Goal: Task Accomplishment & Management: Use online tool/utility

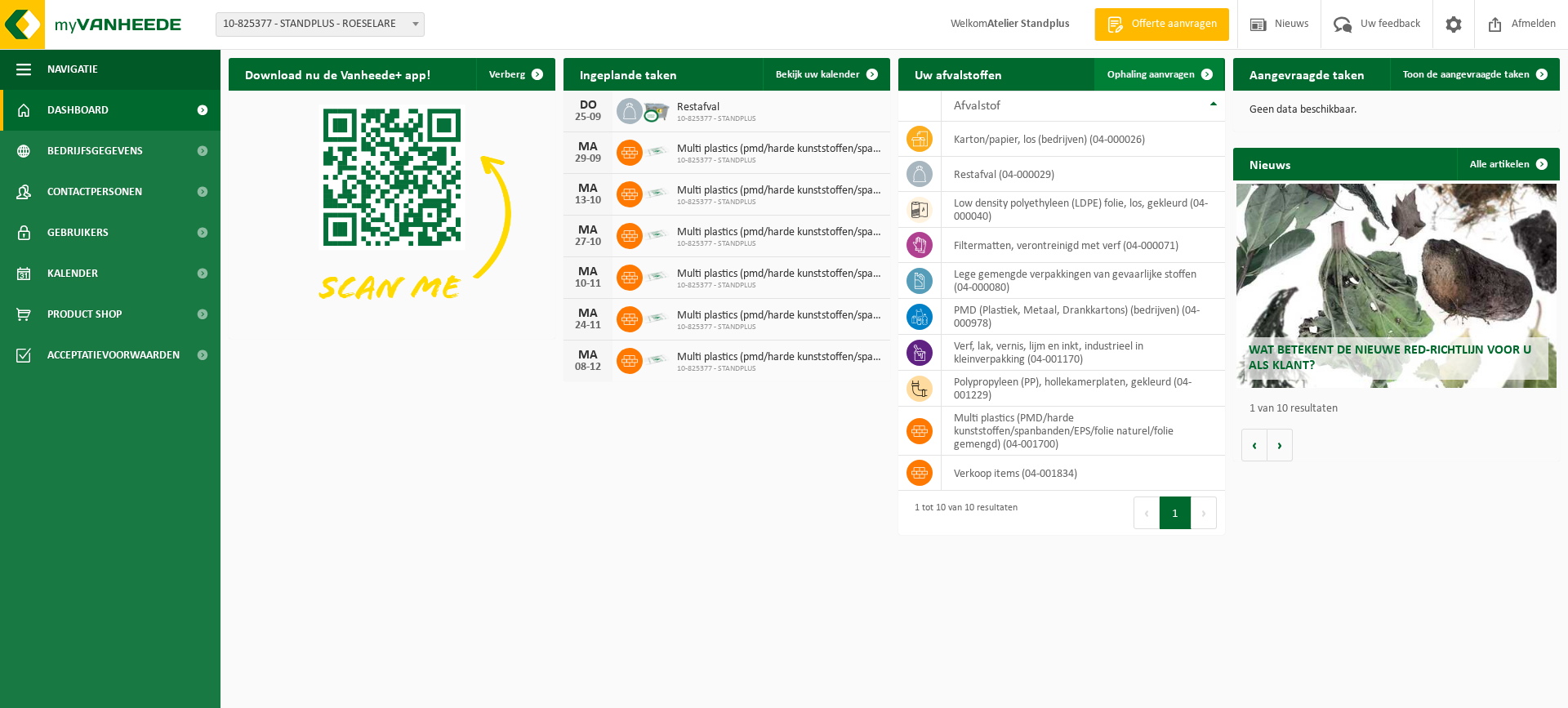
click at [1168, 71] on span "Ophaling aanvragen" at bounding box center [1151, 74] width 87 height 11
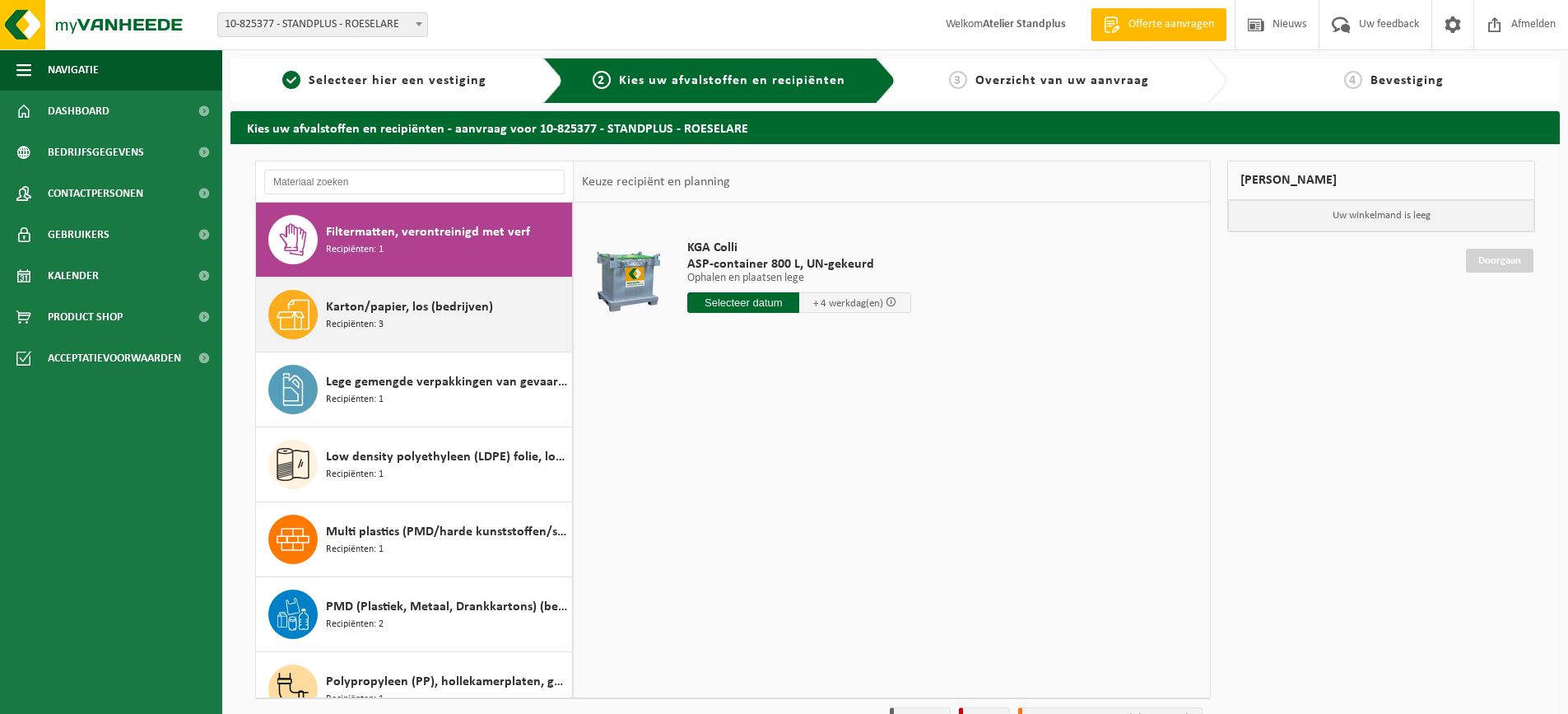
click at [461, 322] on div "Karton/papier, los (bedrijven) Recipiënten: 3" at bounding box center [447, 315] width 242 height 50
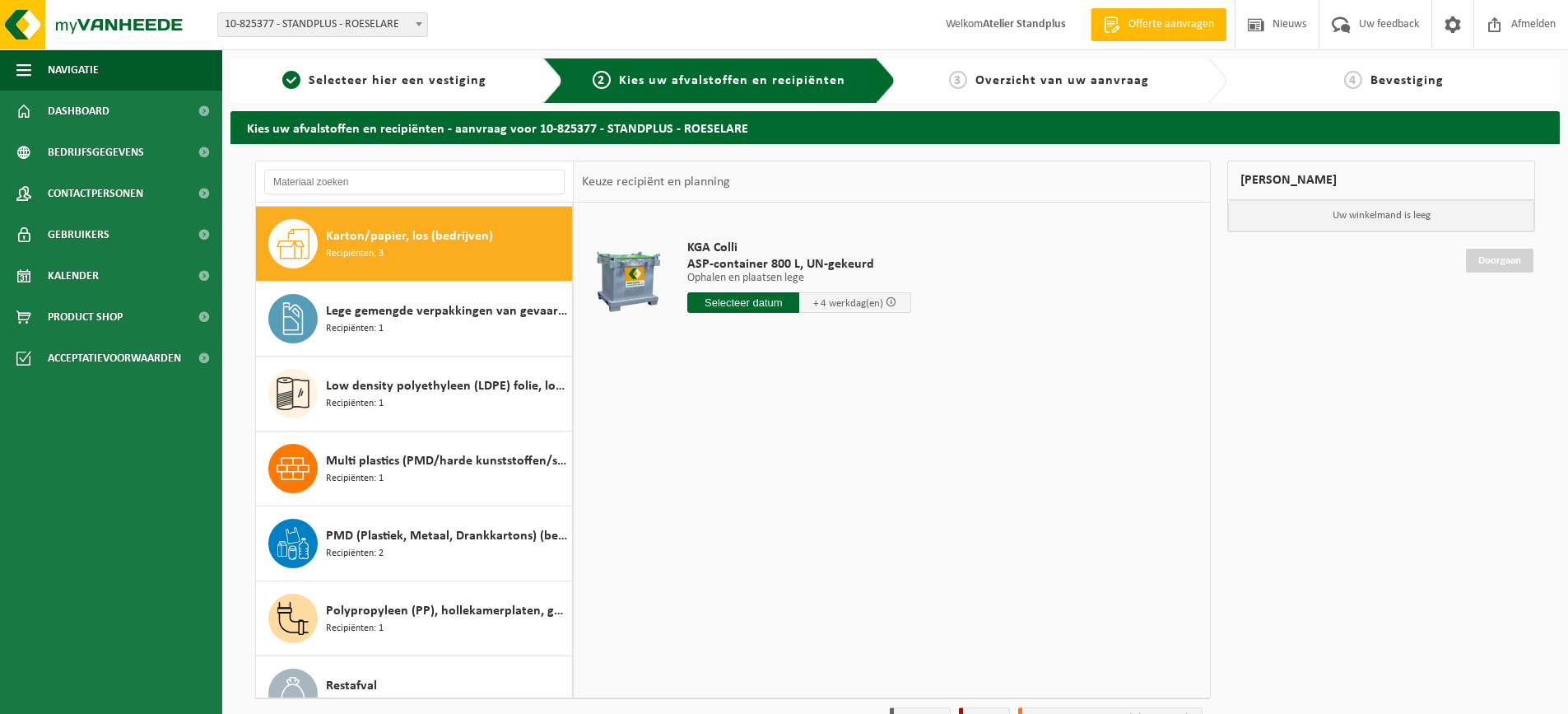
scroll to position [75, 0]
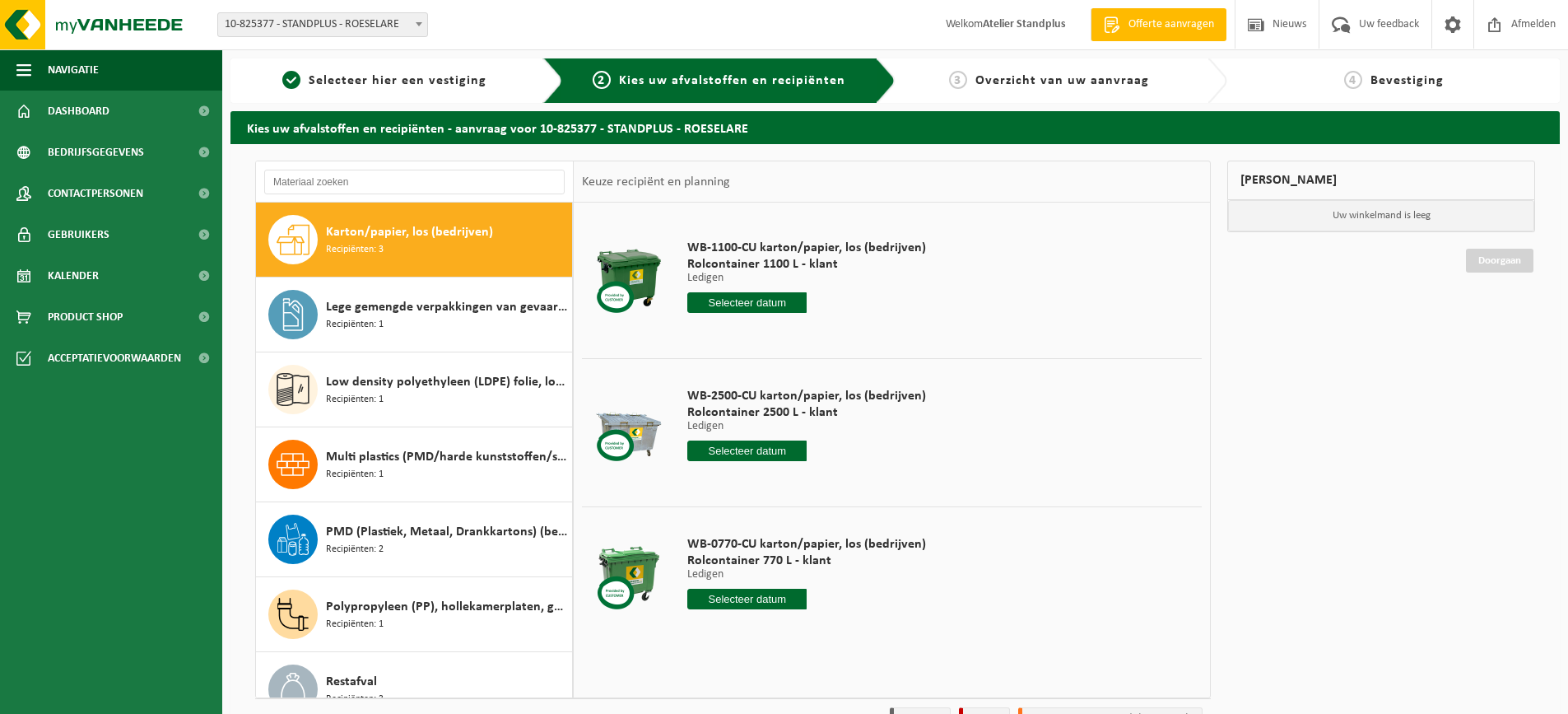
click at [753, 458] on input "text" at bounding box center [747, 451] width 119 height 21
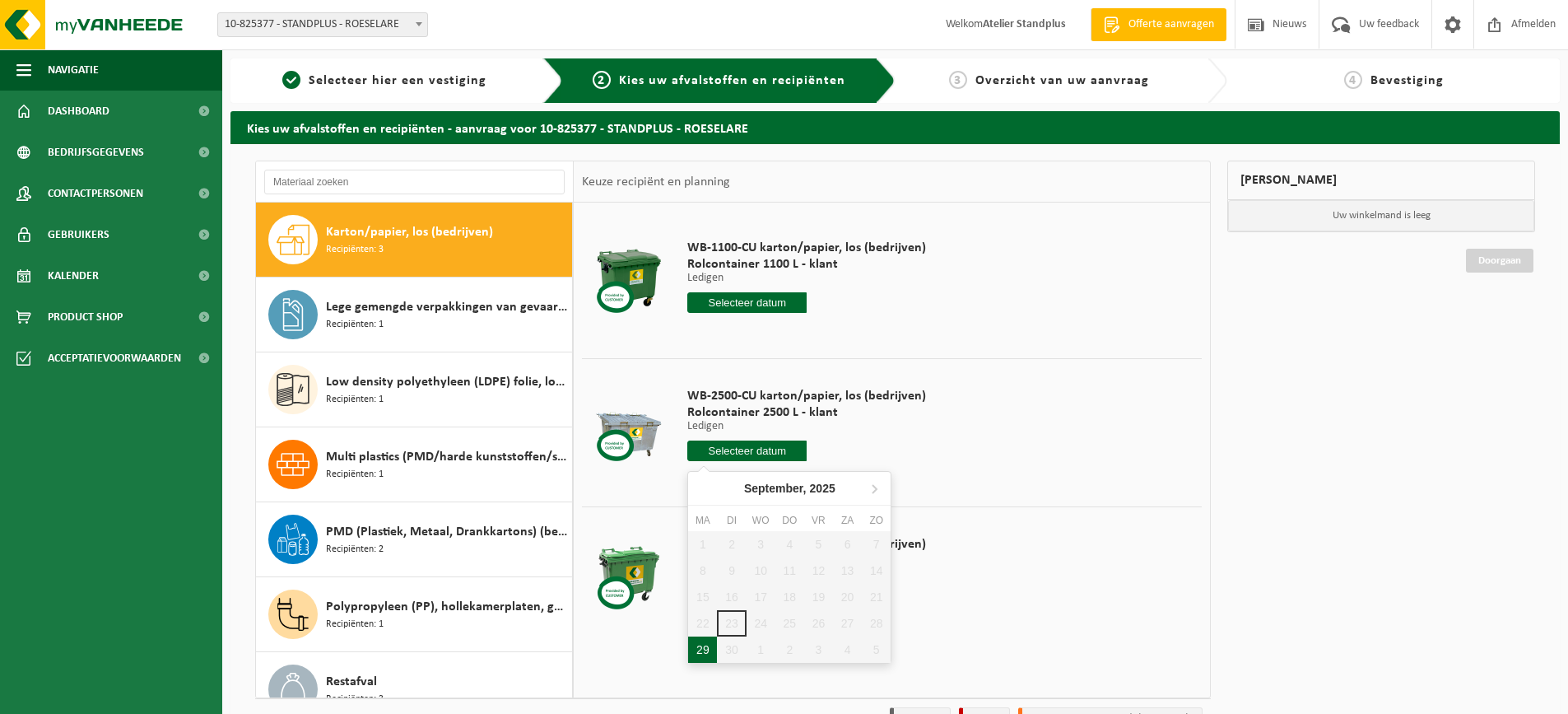
click at [707, 643] on div "29" at bounding box center [702, 649] width 29 height 27
type input "Van [DATE]"
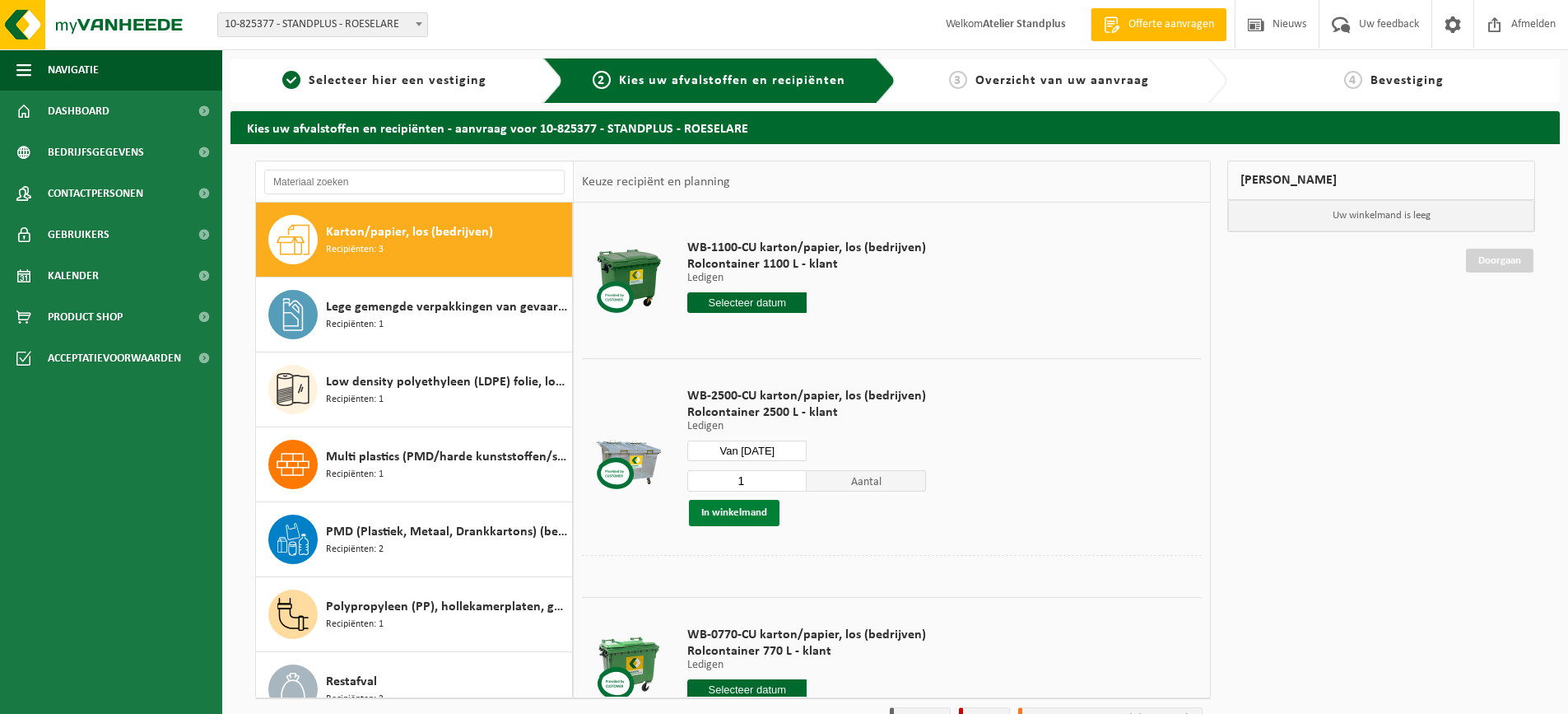
click at [728, 509] on button "In winkelmand" at bounding box center [734, 513] width 90 height 27
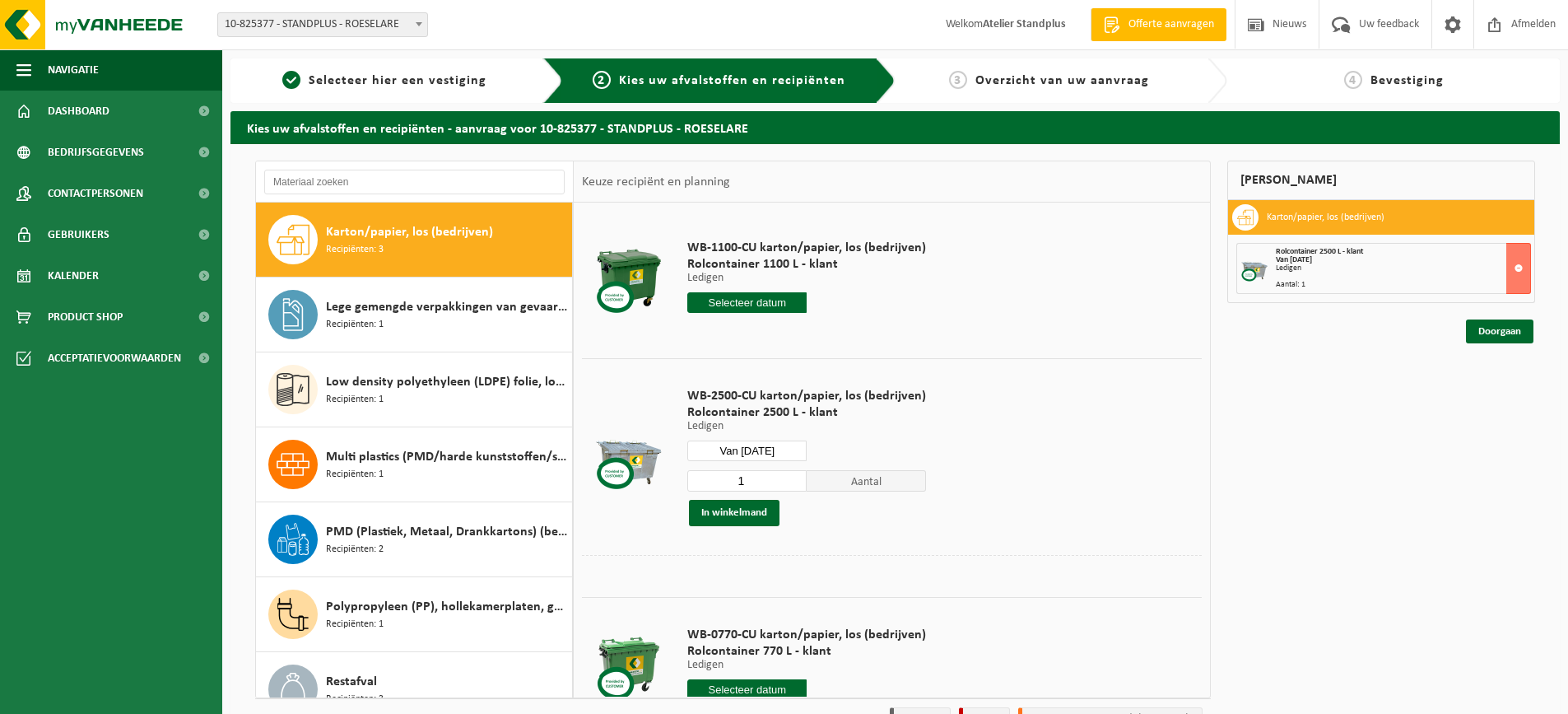
click at [732, 313] on div "WB-1100-CU karton/papier, los (bedrijven) Rolcontainer 1100 L - klant Ledigen L…" at bounding box center [807, 280] width 255 height 114
click at [732, 304] on input "text" at bounding box center [747, 302] width 119 height 21
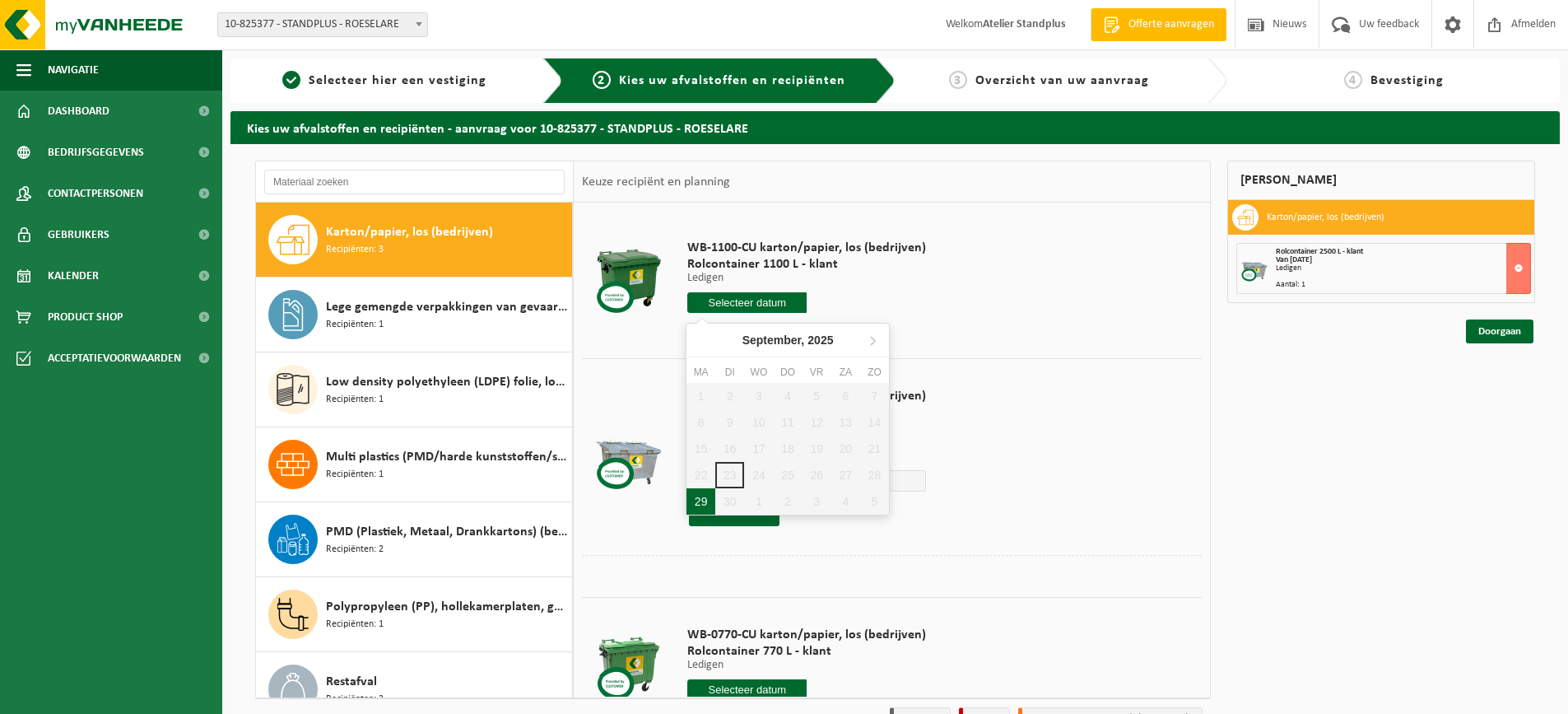
click at [701, 499] on div "29" at bounding box center [701, 501] width 29 height 27
type input "Van [DATE]"
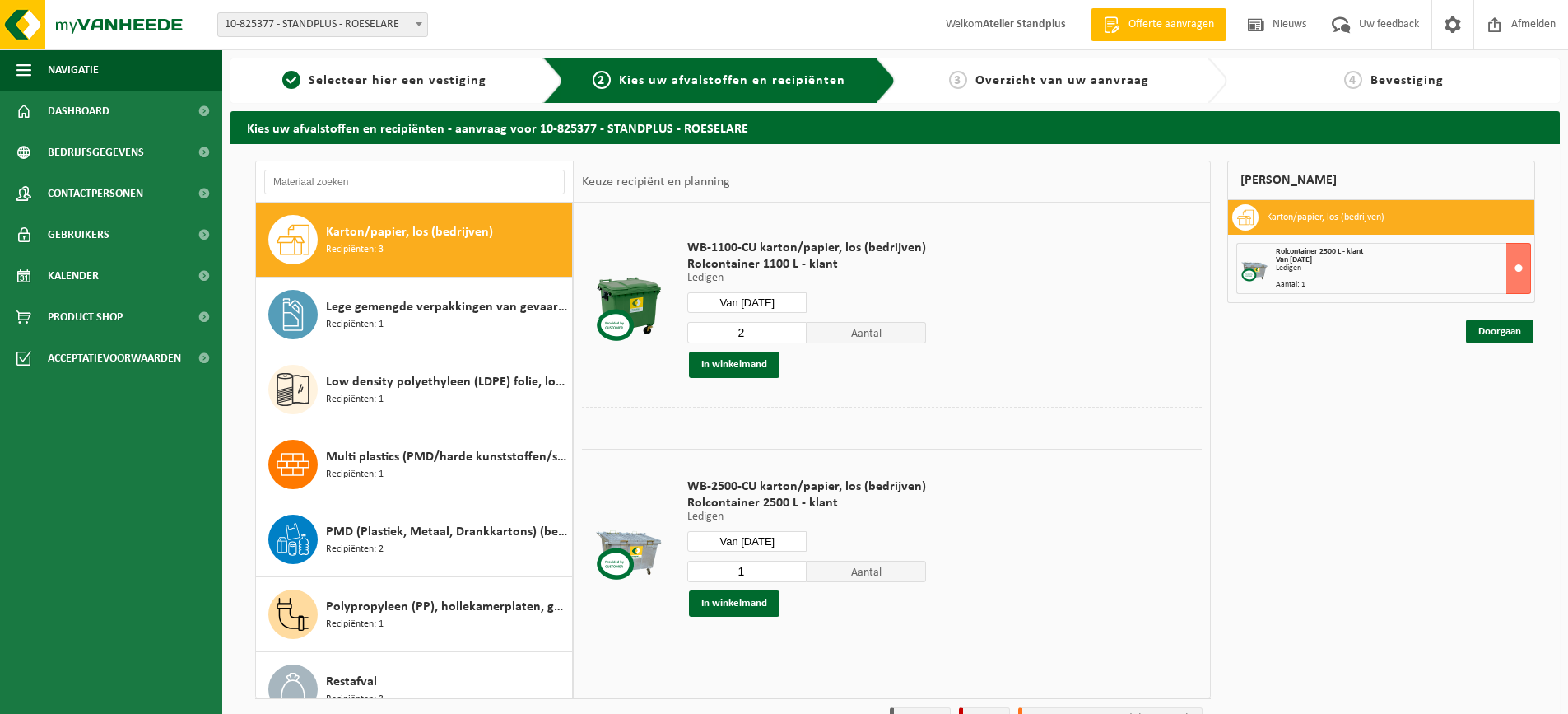
click at [794, 330] on input "2" at bounding box center [747, 333] width 119 height 22
click at [794, 330] on input "3" at bounding box center [747, 333] width 119 height 22
type input "4"
click at [794, 330] on input "4" at bounding box center [747, 333] width 119 height 22
click at [765, 363] on button "In winkelmand" at bounding box center [734, 364] width 90 height 27
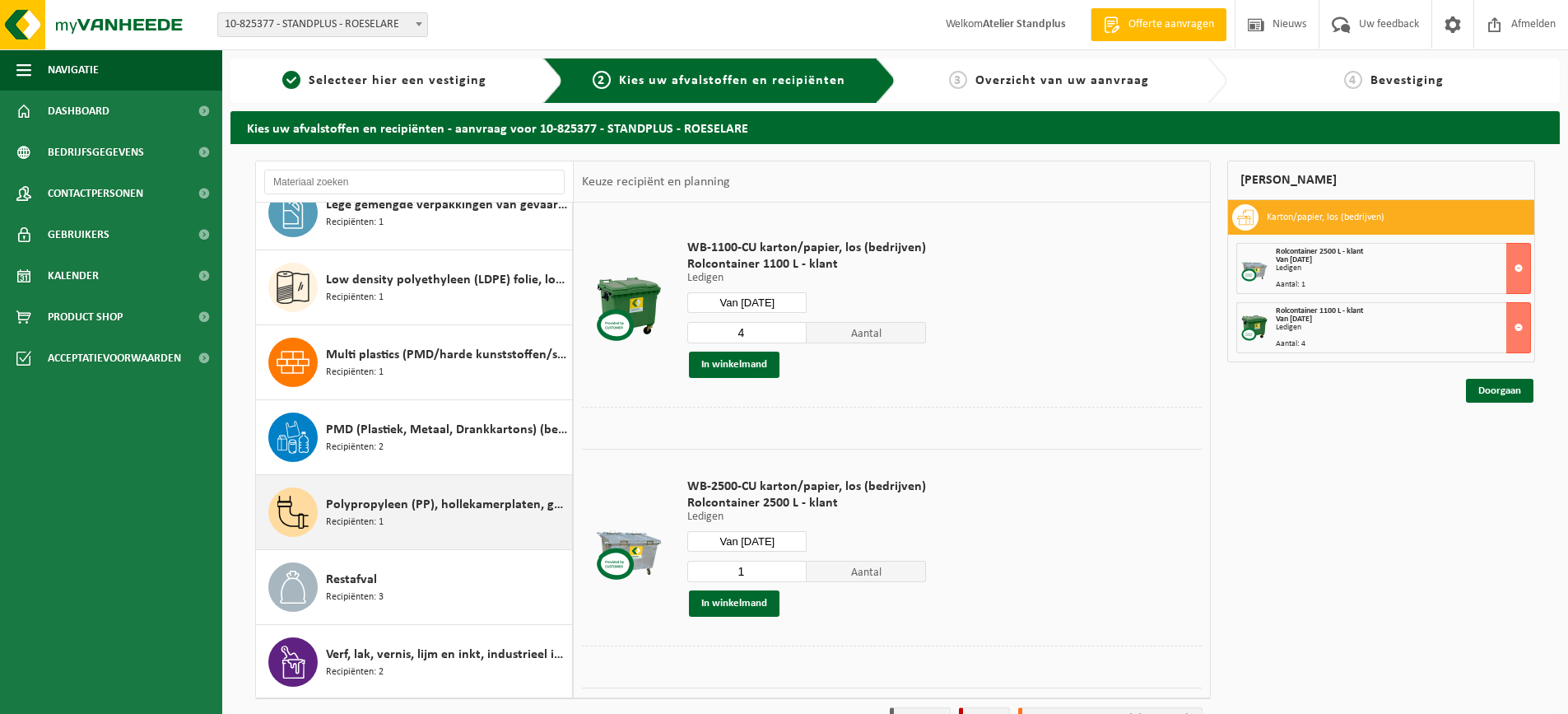
scroll to position [179, 0]
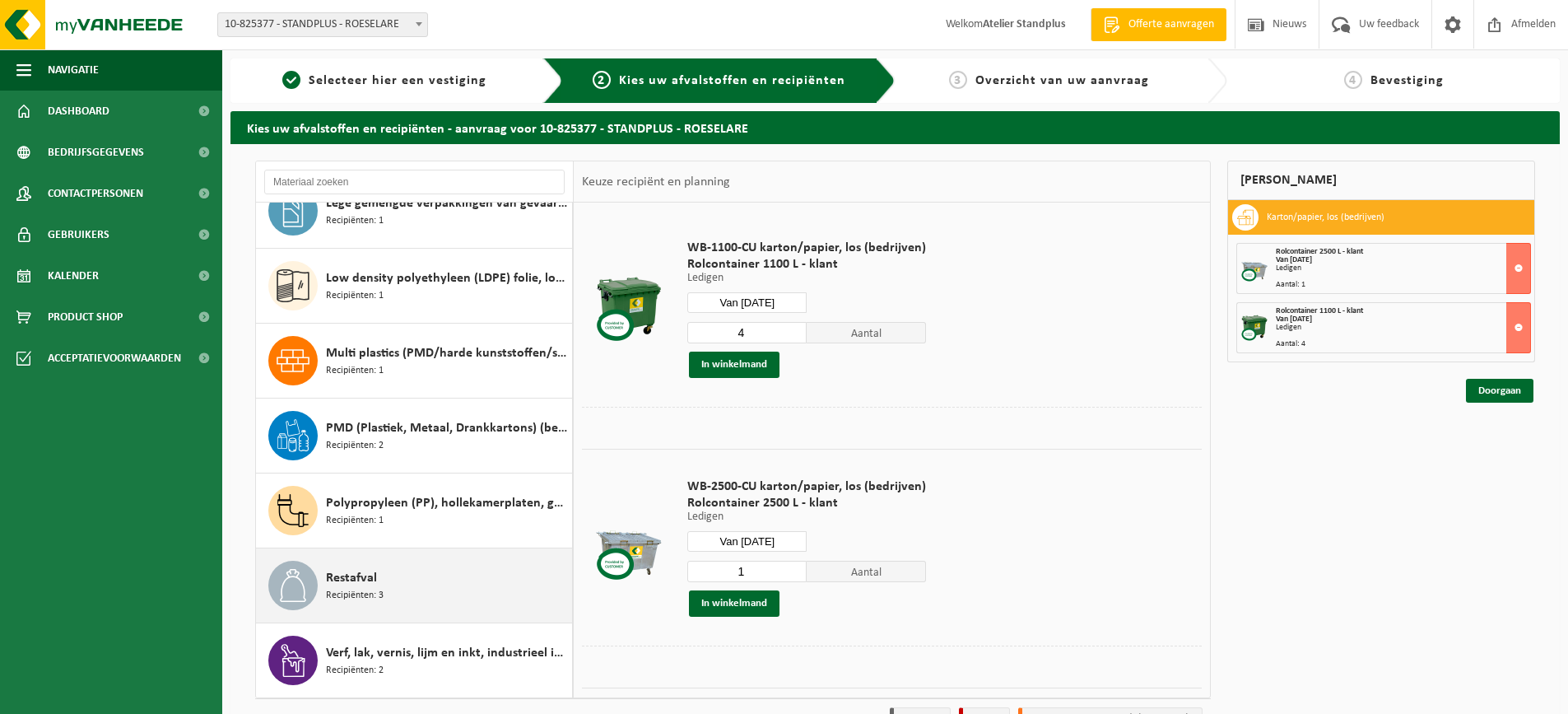
click at [358, 581] on span "Restafval" at bounding box center [352, 578] width 51 height 20
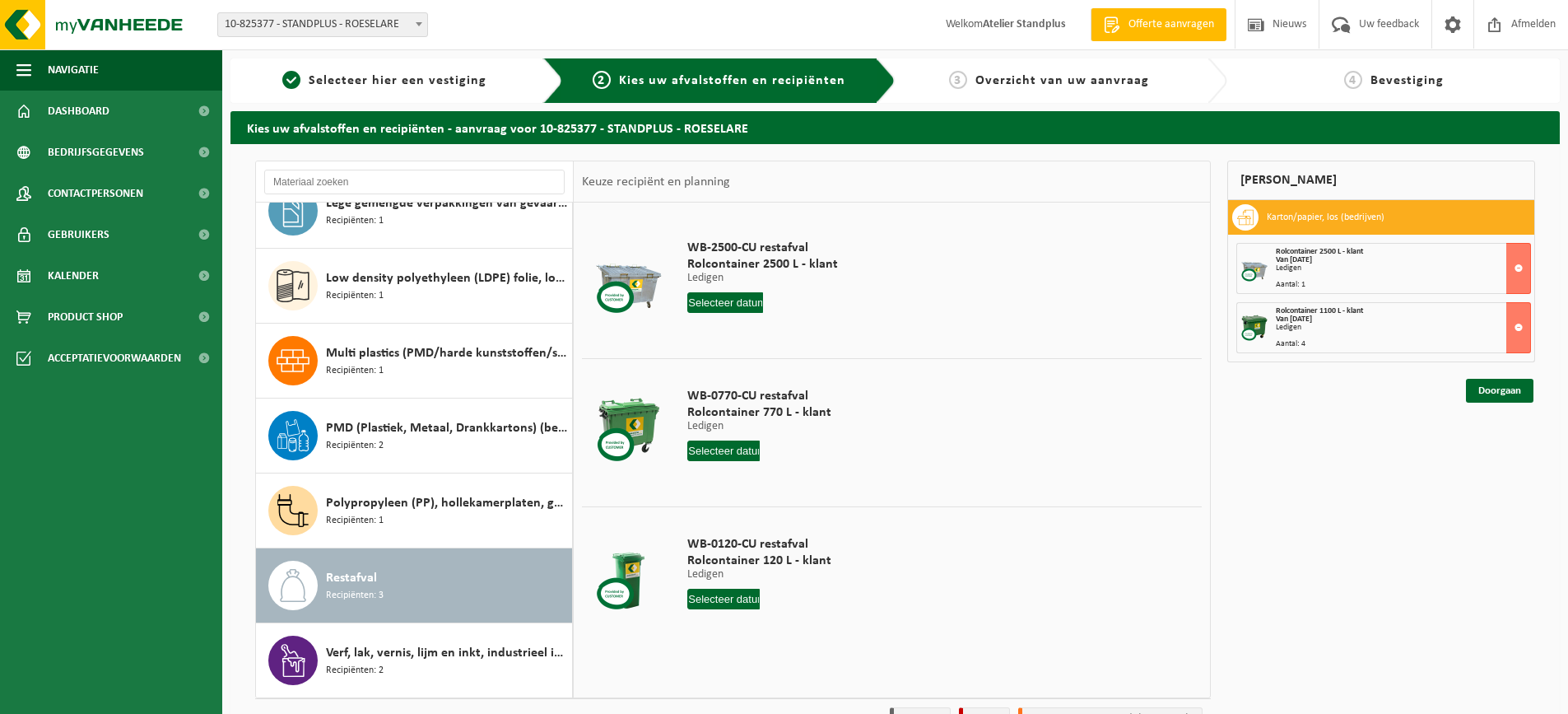
click at [736, 448] on input "text" at bounding box center [723, 451] width 72 height 21
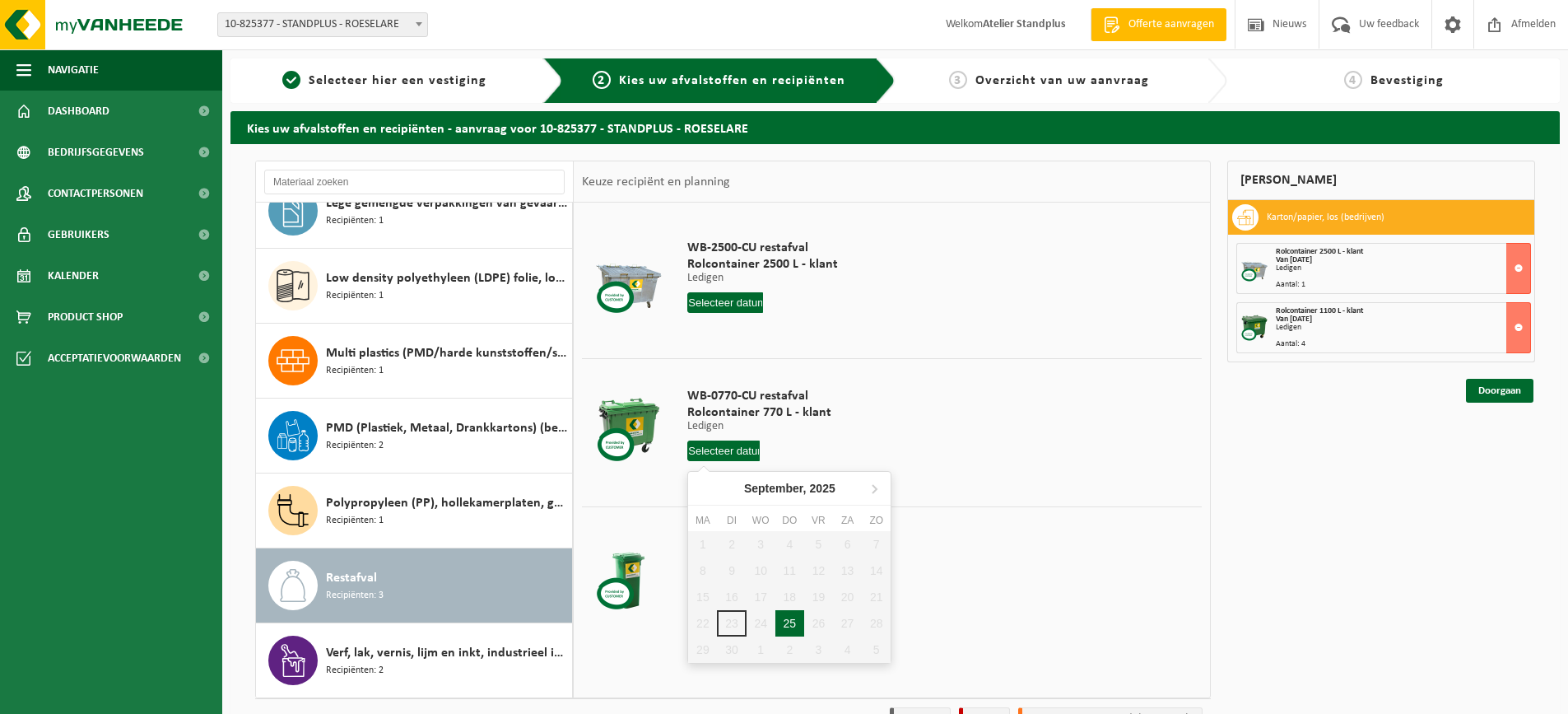
click at [796, 631] on div "25" at bounding box center [789, 623] width 29 height 27
type input "Van [DATE]"
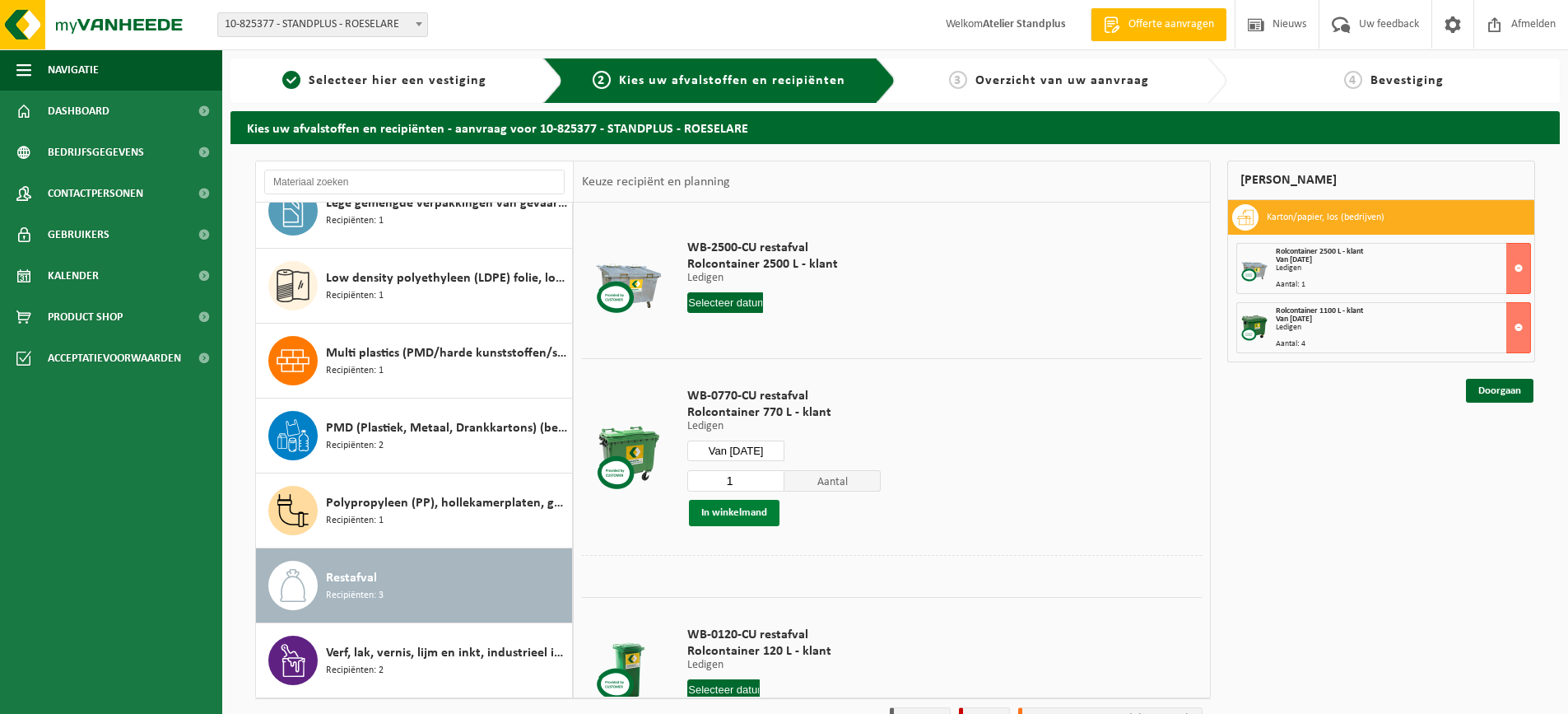
click at [755, 508] on button "In winkelmand" at bounding box center [734, 513] width 90 height 27
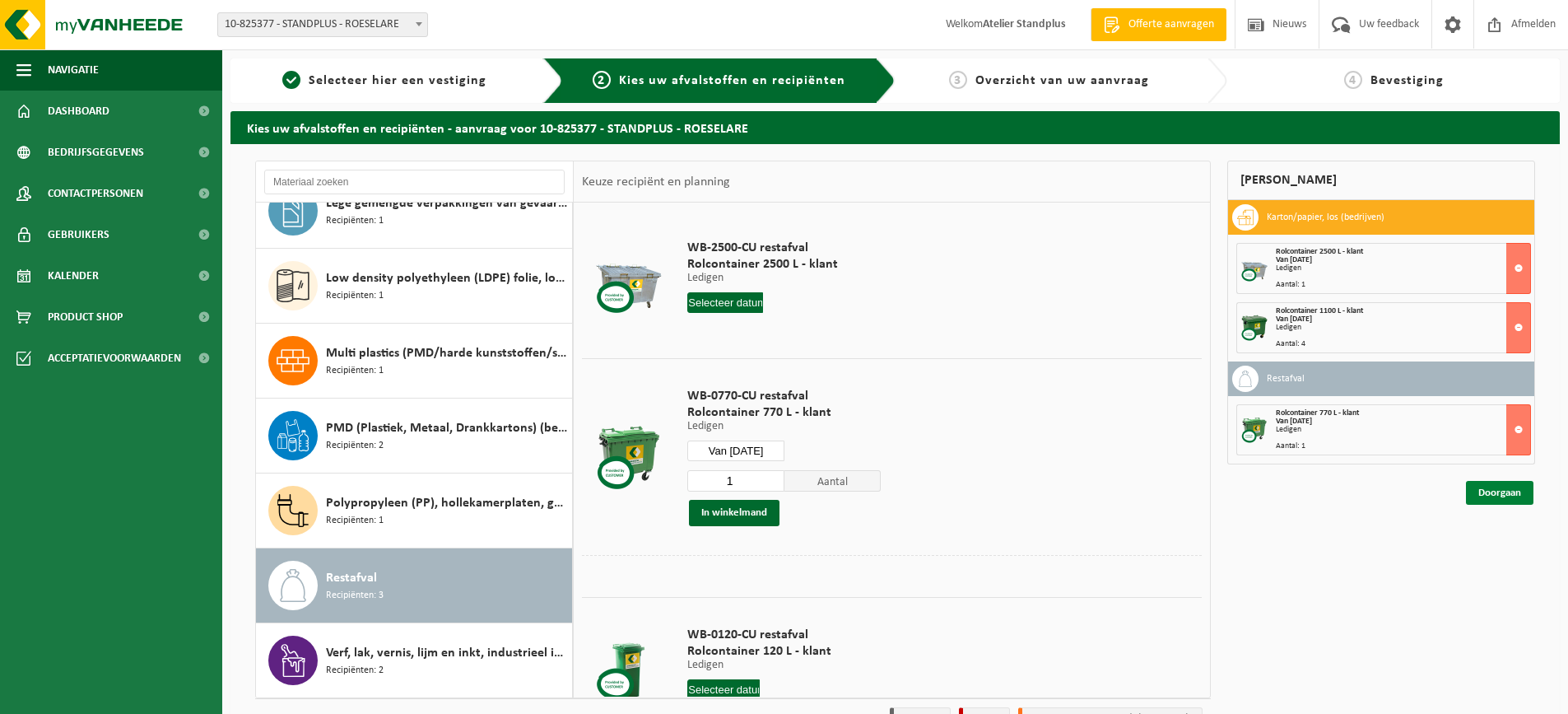
click at [1486, 495] on link "Doorgaan" at bounding box center [1500, 492] width 68 height 24
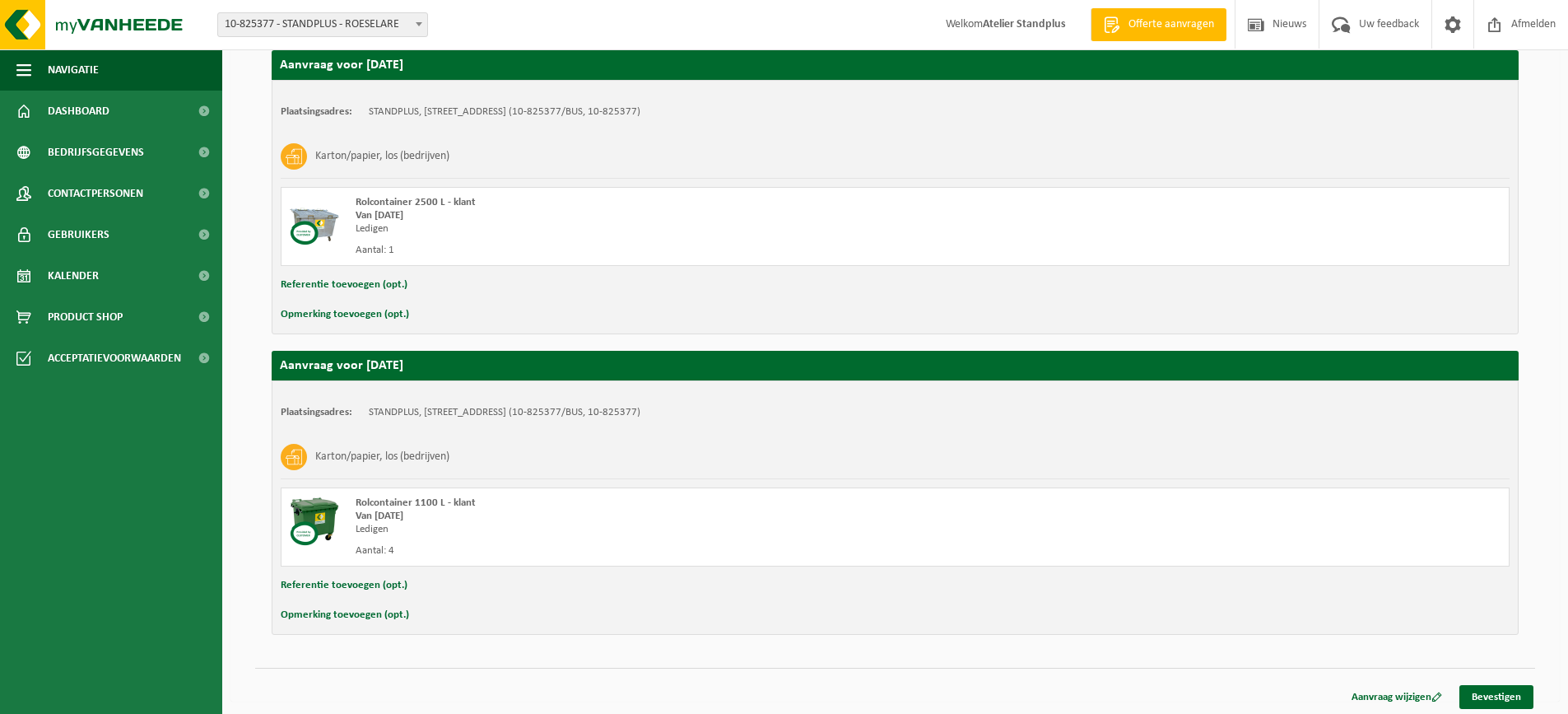
scroll to position [594, 0]
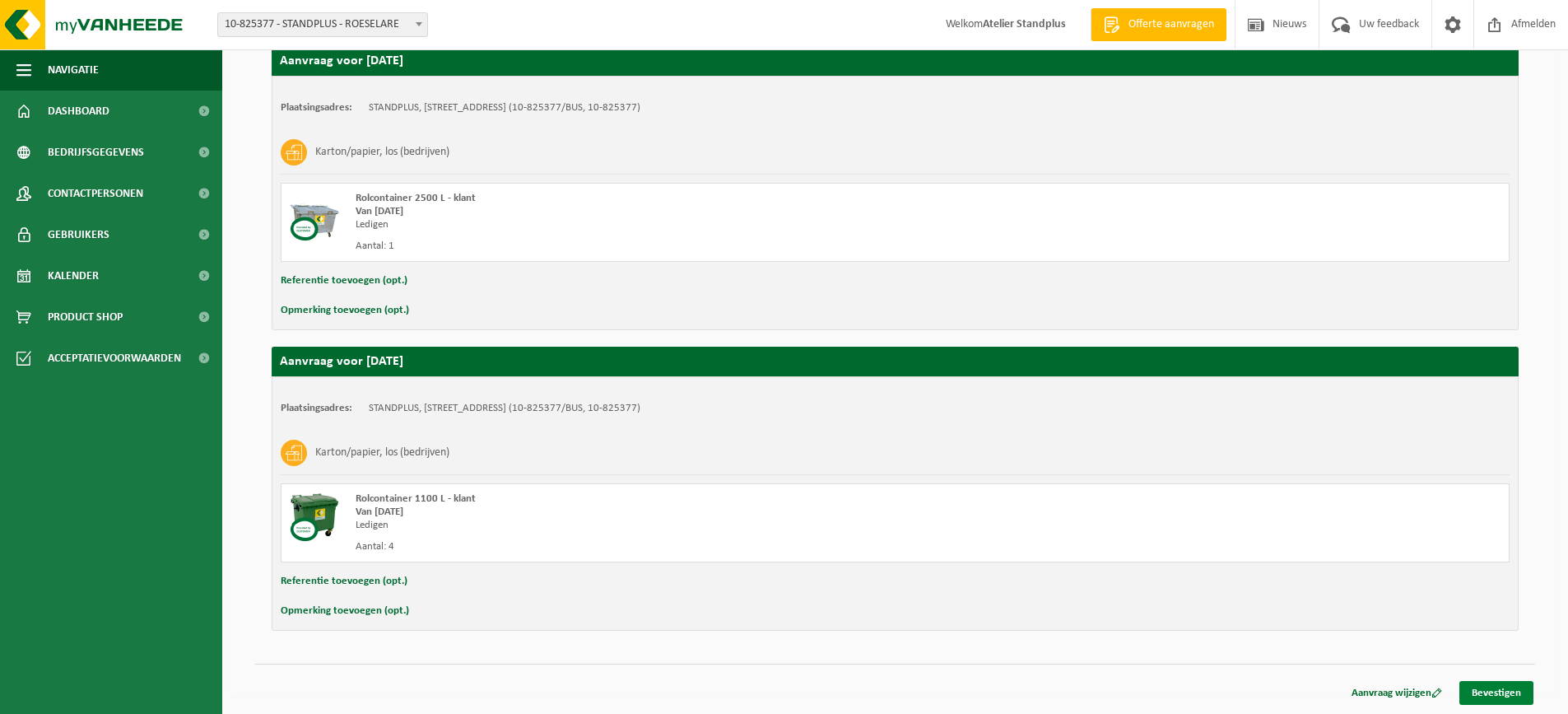
click at [1498, 695] on link "Bevestigen" at bounding box center [1496, 692] width 74 height 24
